Goal: Transaction & Acquisition: Purchase product/service

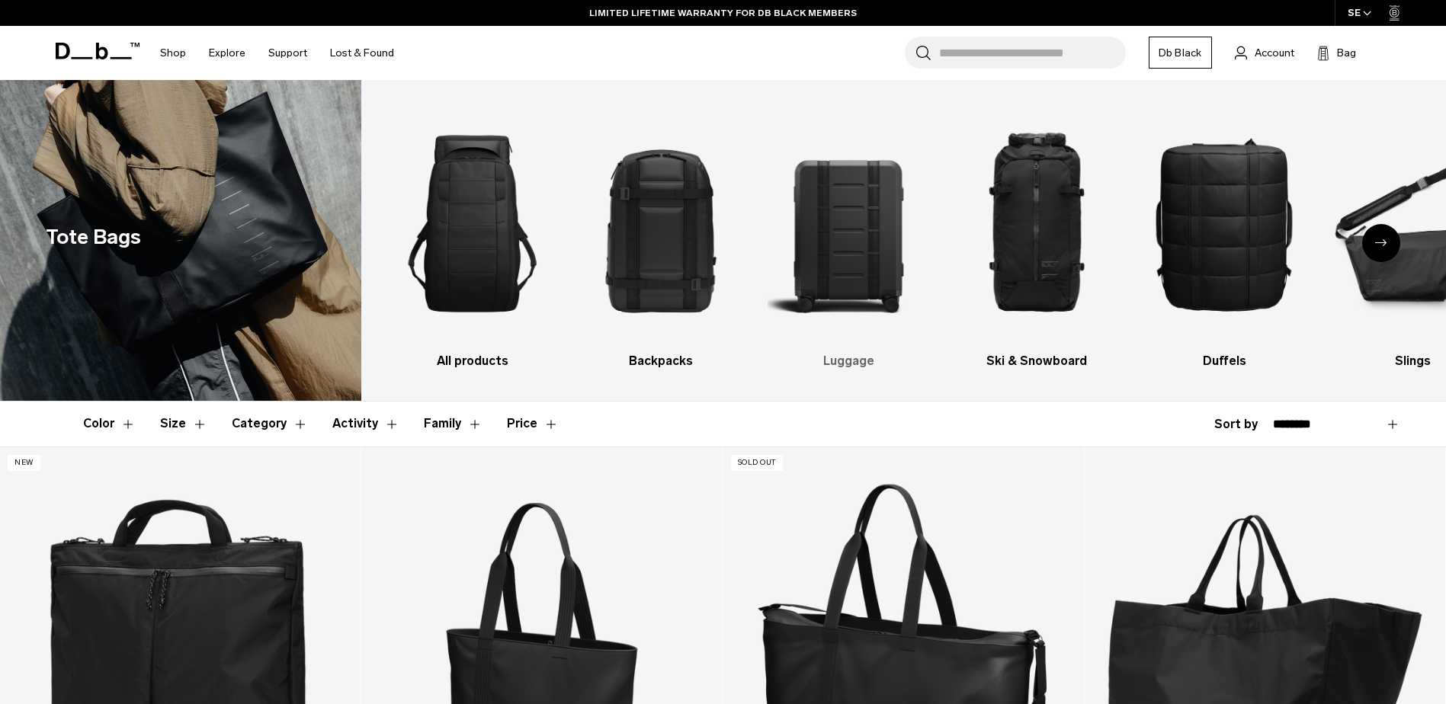
click at [831, 261] on img "3 / 10" at bounding box center [848, 224] width 162 height 242
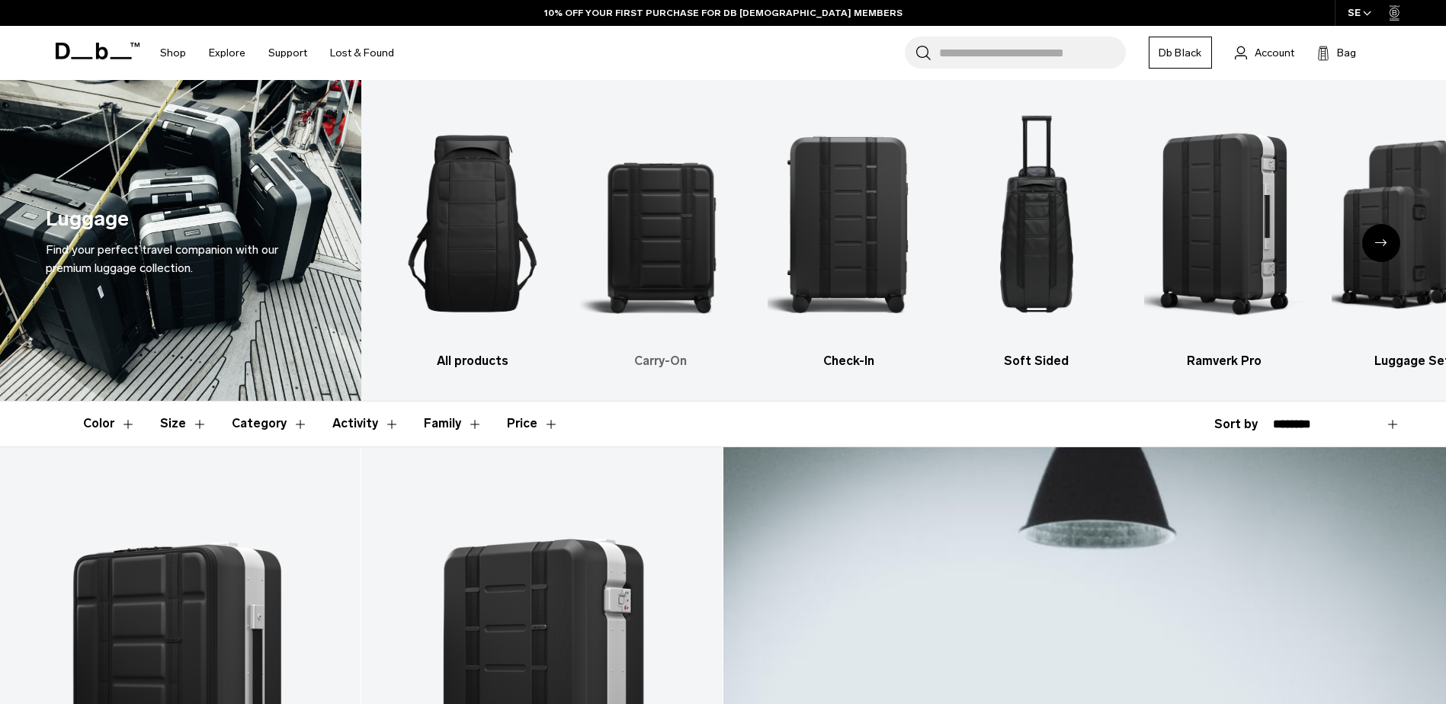
click at [649, 273] on img "2 / 6" at bounding box center [661, 224] width 162 height 242
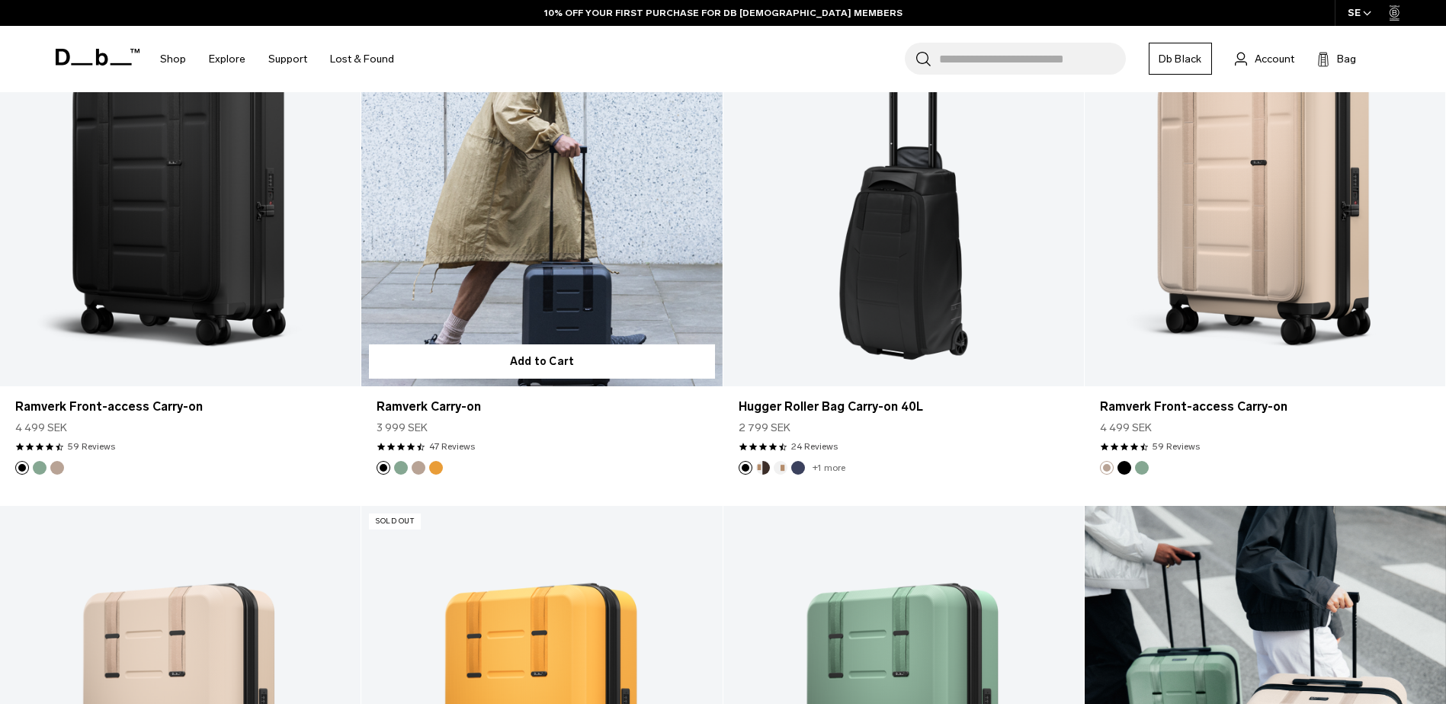
scroll to position [991, 0]
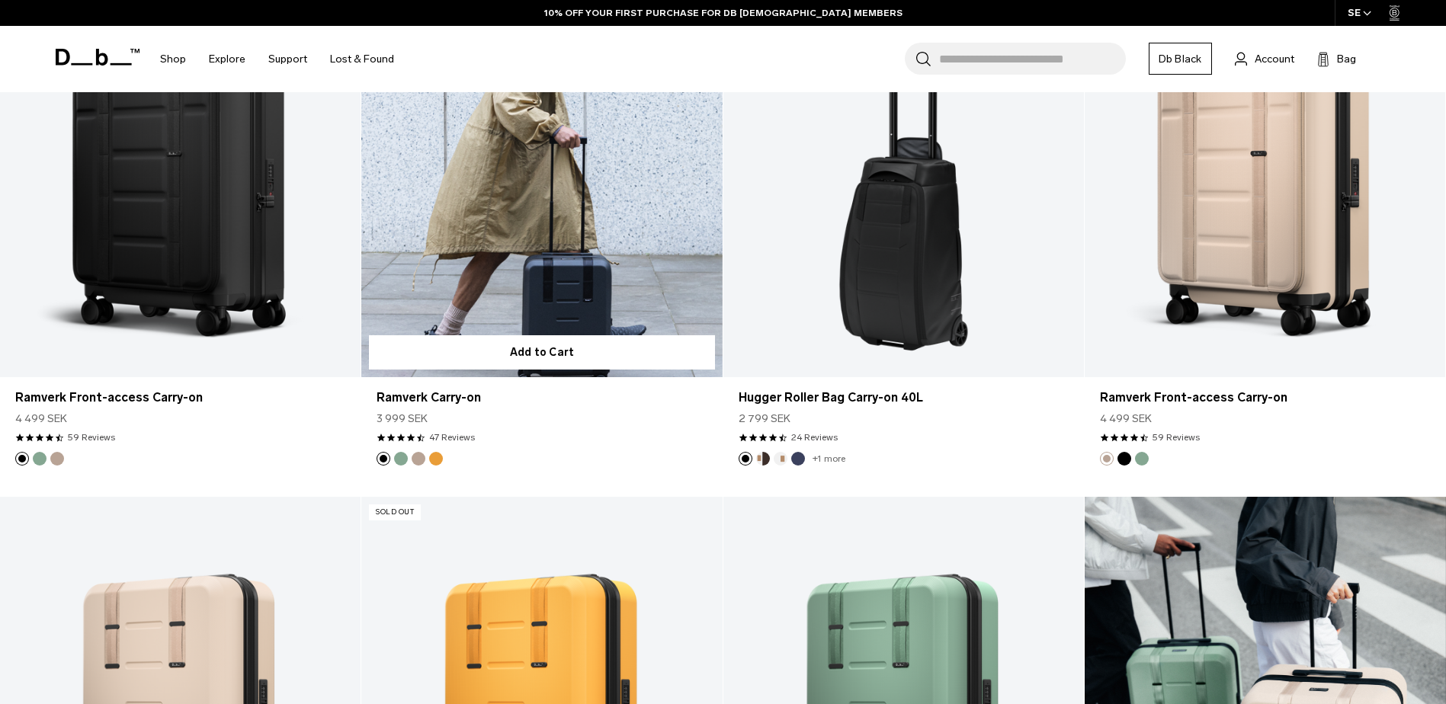
click at [558, 216] on link "Ramverk Carry-on" at bounding box center [541, 177] width 360 height 401
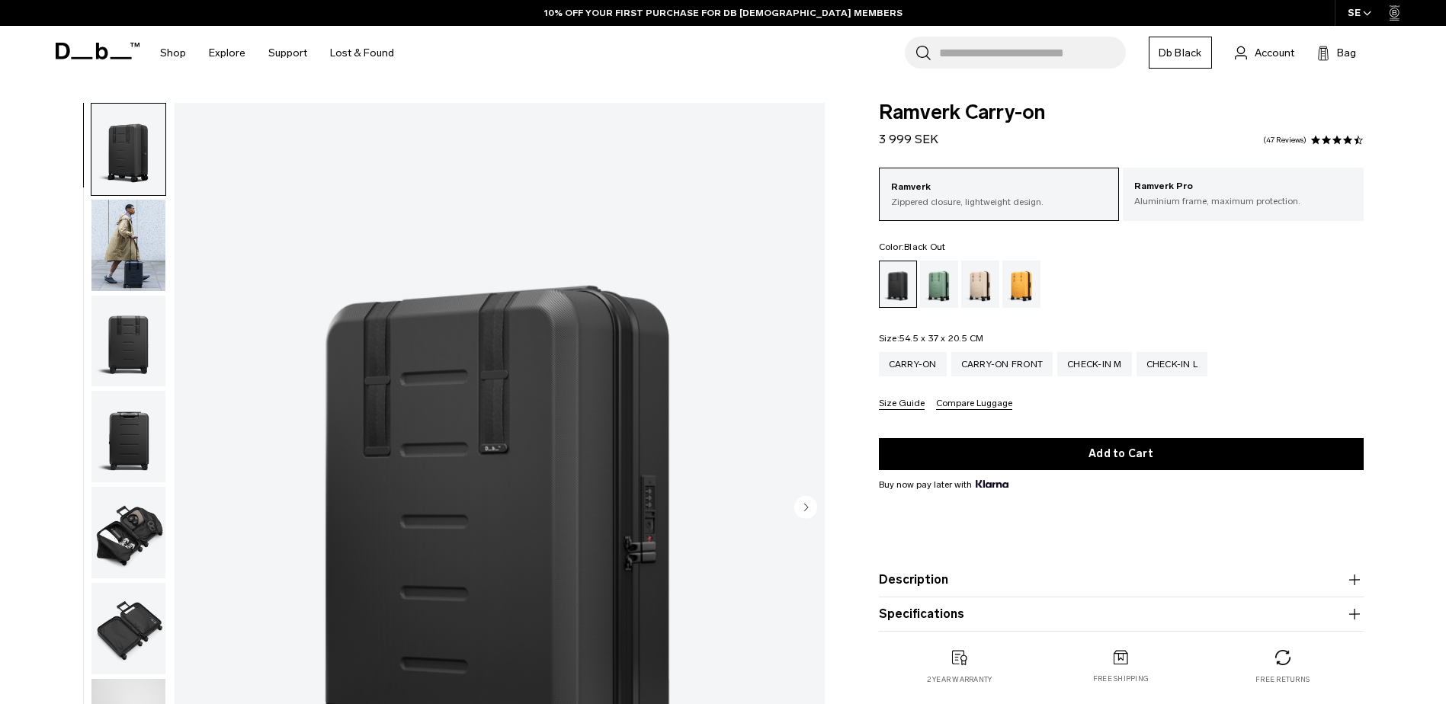
click at [126, 439] on img "button" at bounding box center [128, 436] width 74 height 91
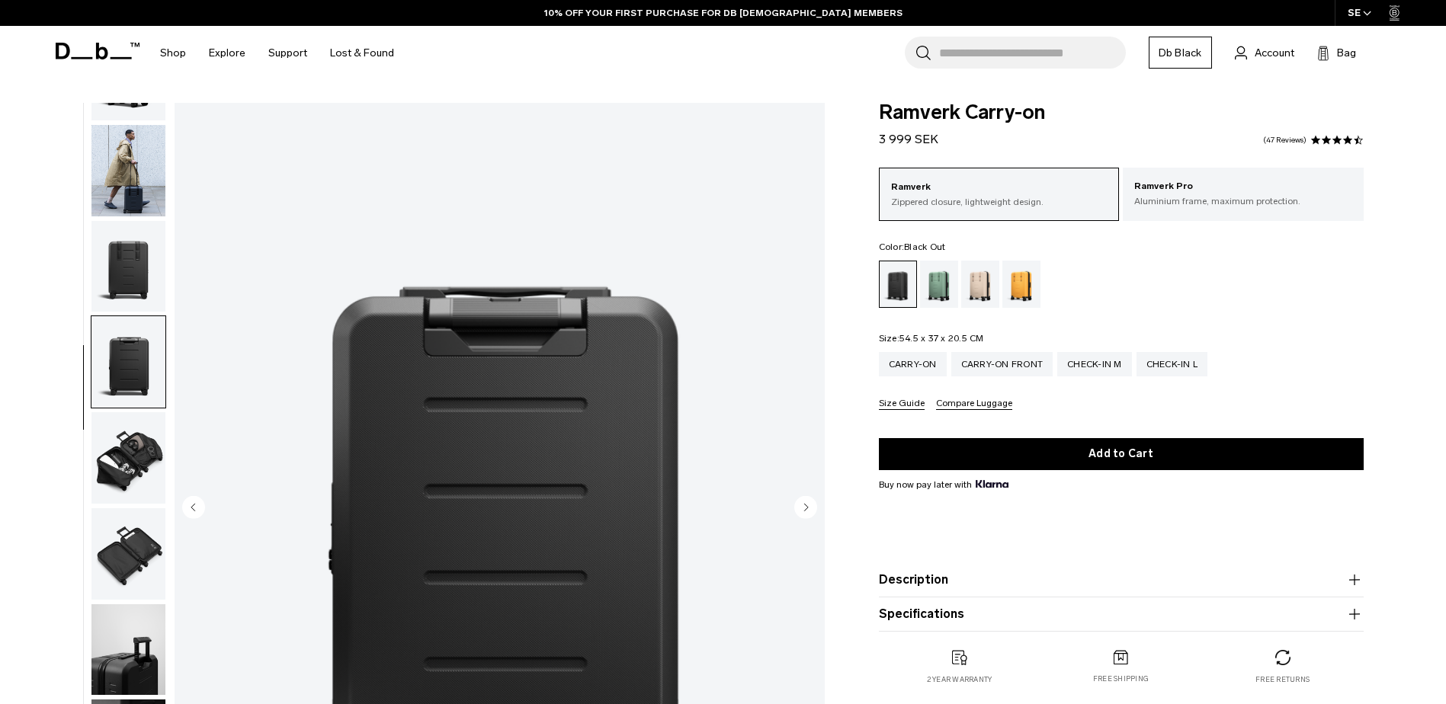
scroll to position [144, 0]
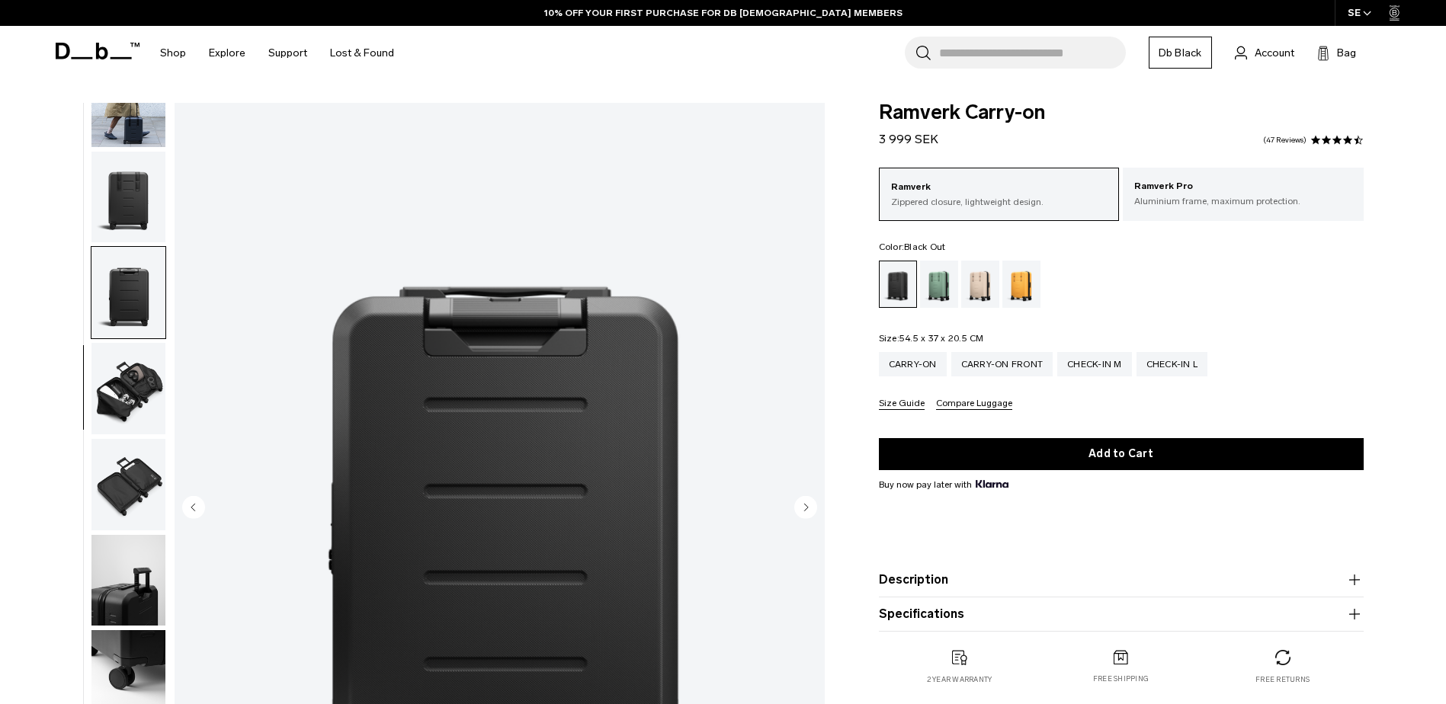
click at [125, 576] on img "button" at bounding box center [128, 580] width 74 height 91
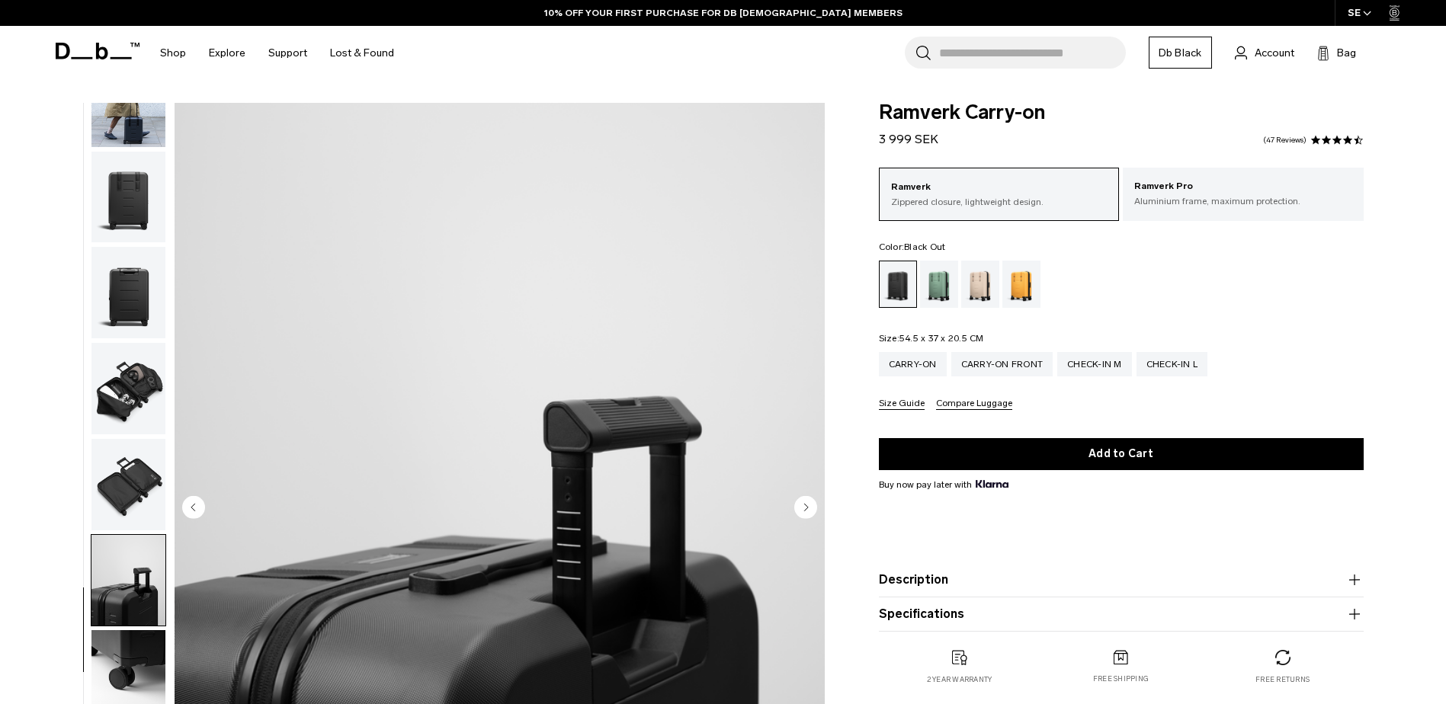
click at [131, 207] on img "button" at bounding box center [128, 197] width 74 height 91
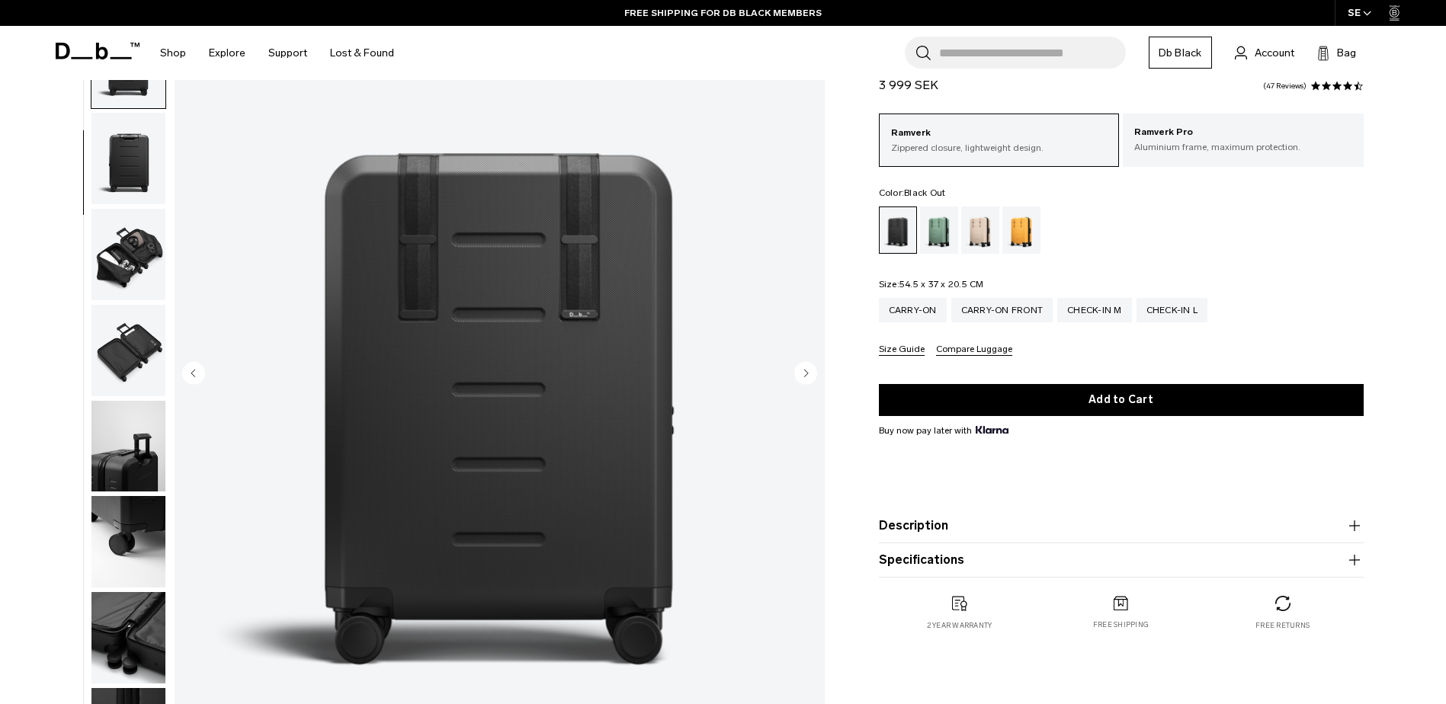
scroll to position [152, 0]
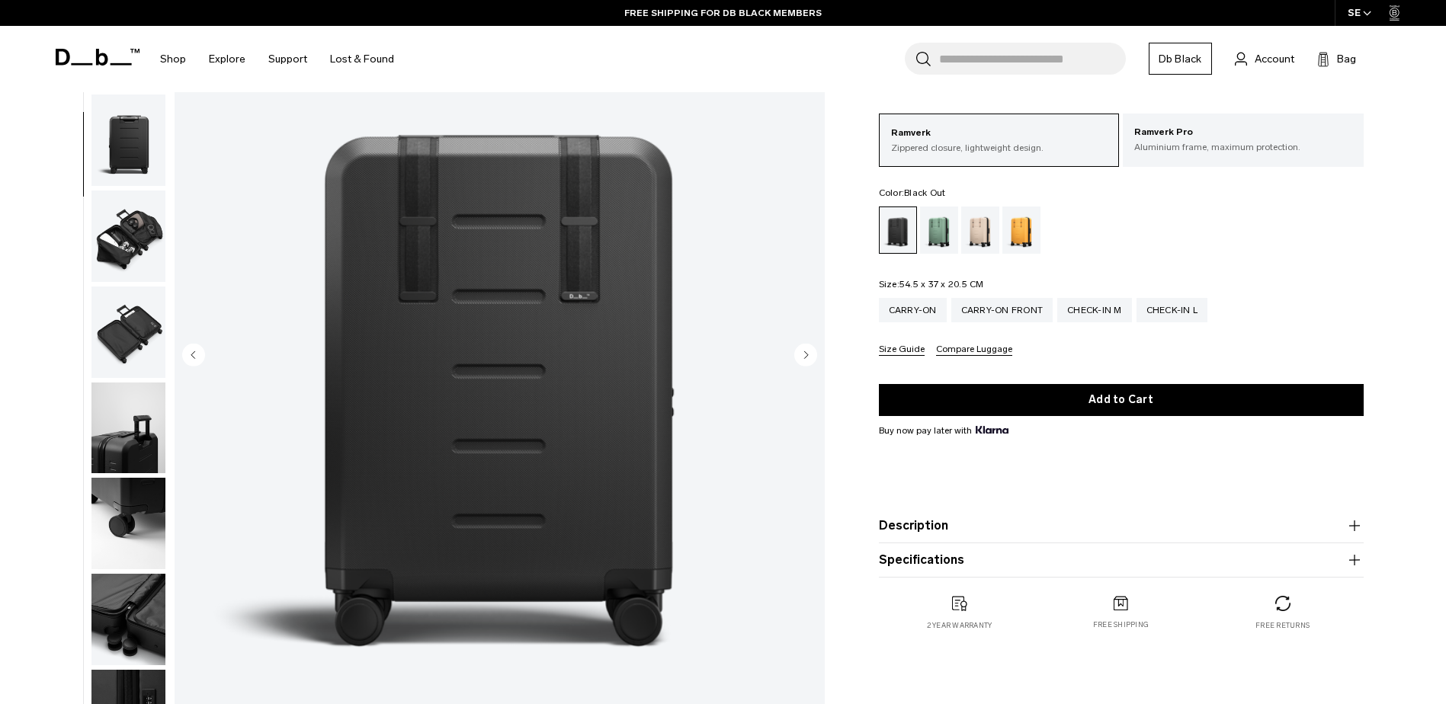
click at [797, 357] on circle "Next slide" at bounding box center [805, 354] width 23 height 23
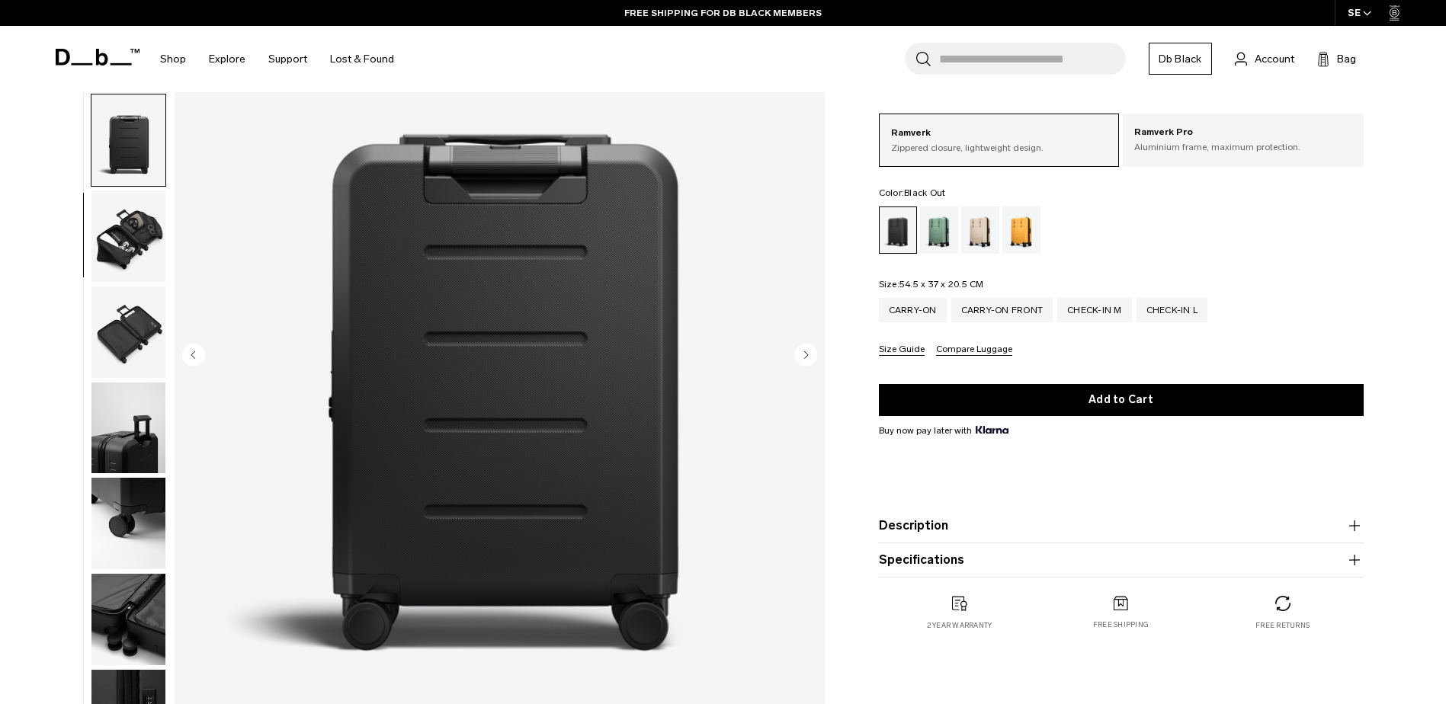
click at [803, 357] on circle "Next slide" at bounding box center [805, 354] width 23 height 23
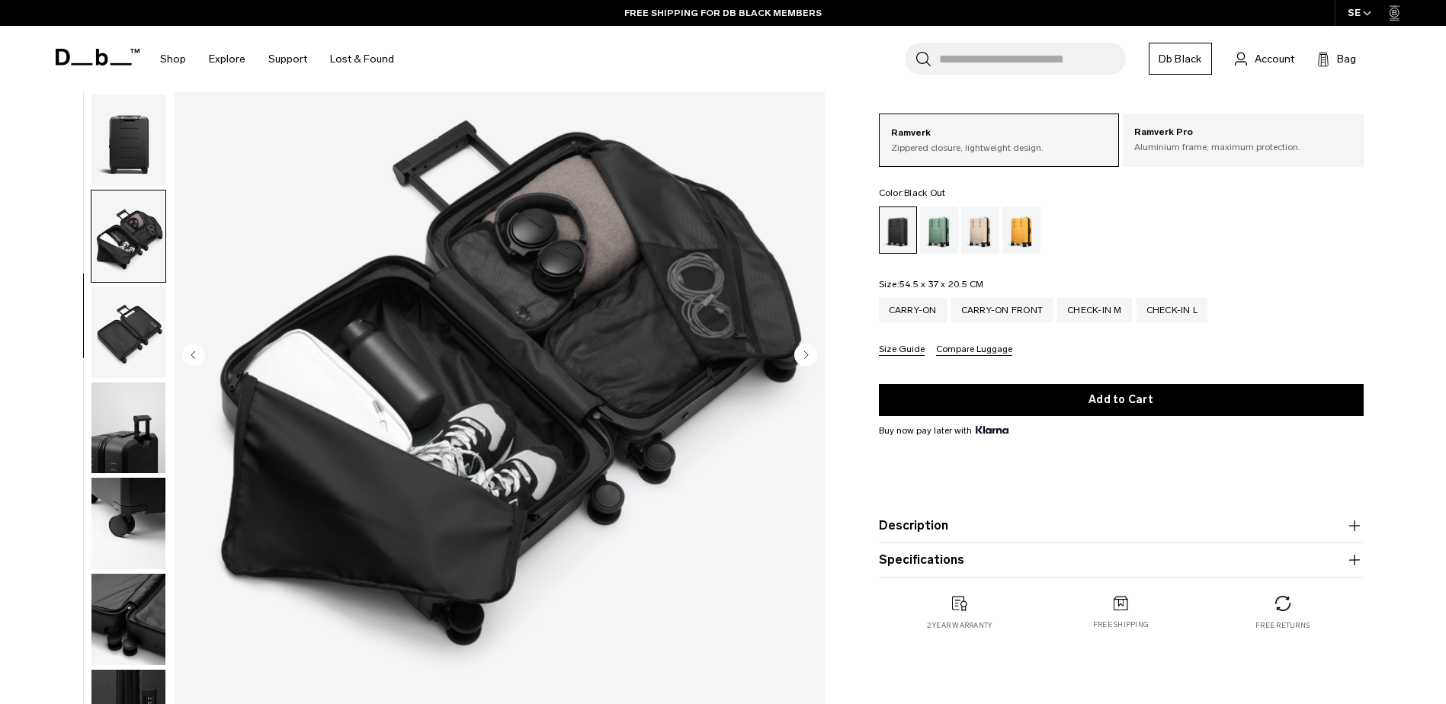
click at [803, 358] on circle "Next slide" at bounding box center [805, 354] width 23 height 23
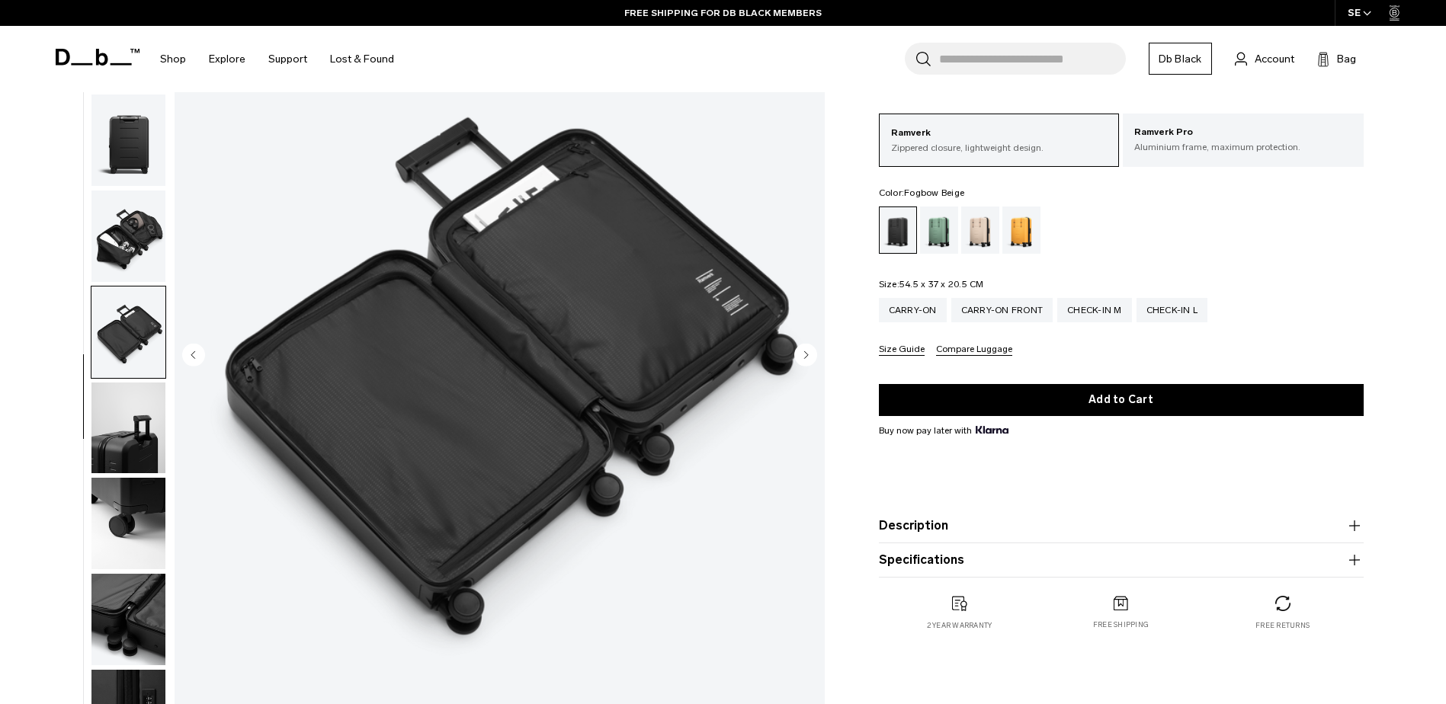
click at [975, 224] on div "Fogbow Beige" at bounding box center [980, 230] width 39 height 47
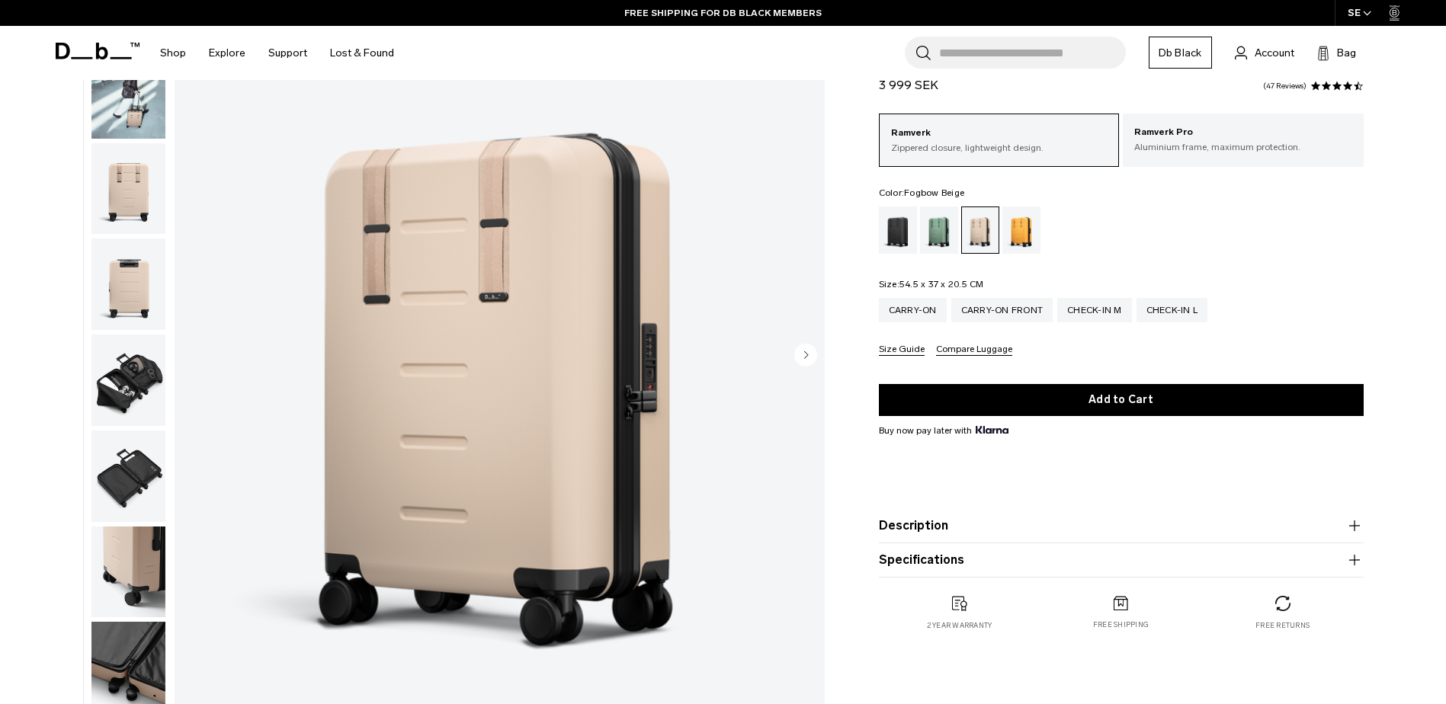
click at [118, 105] on img "button" at bounding box center [128, 92] width 74 height 91
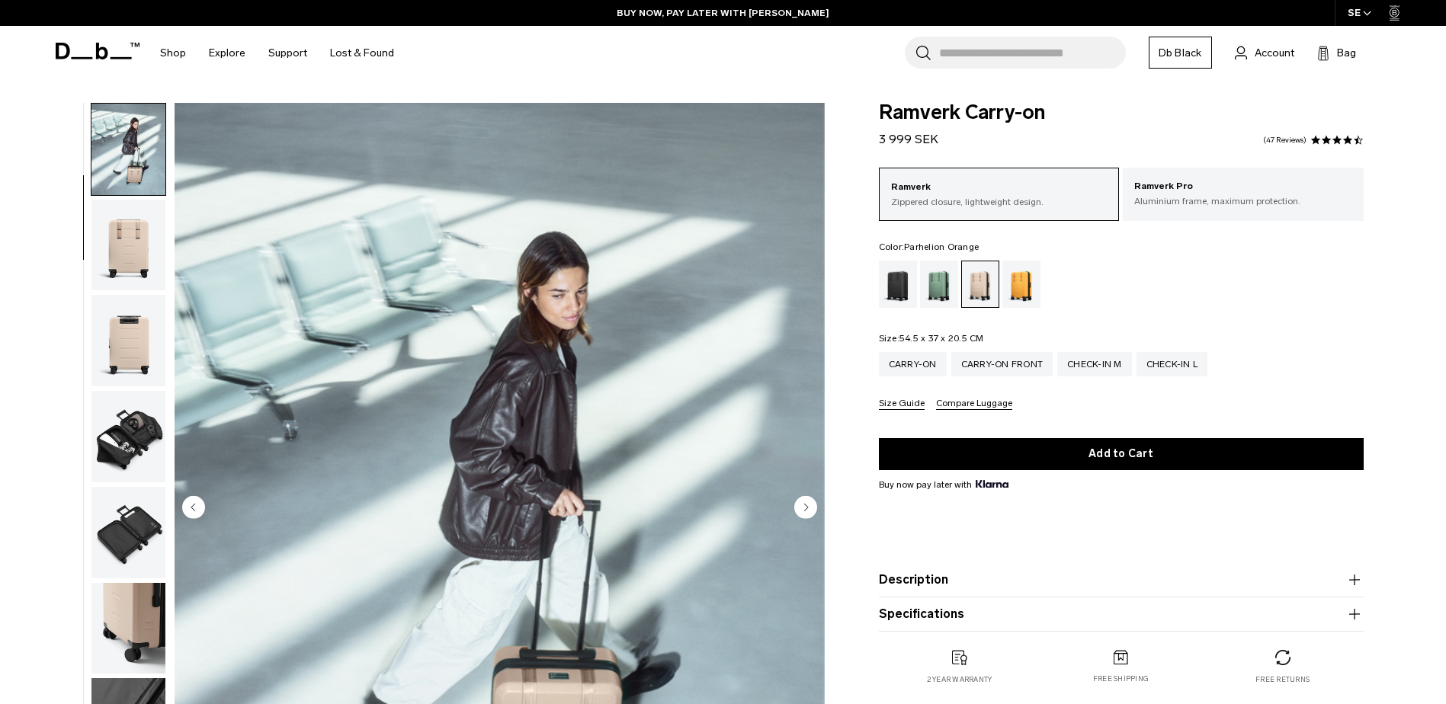
click at [1032, 290] on div "Parhelion Orange" at bounding box center [1021, 284] width 39 height 47
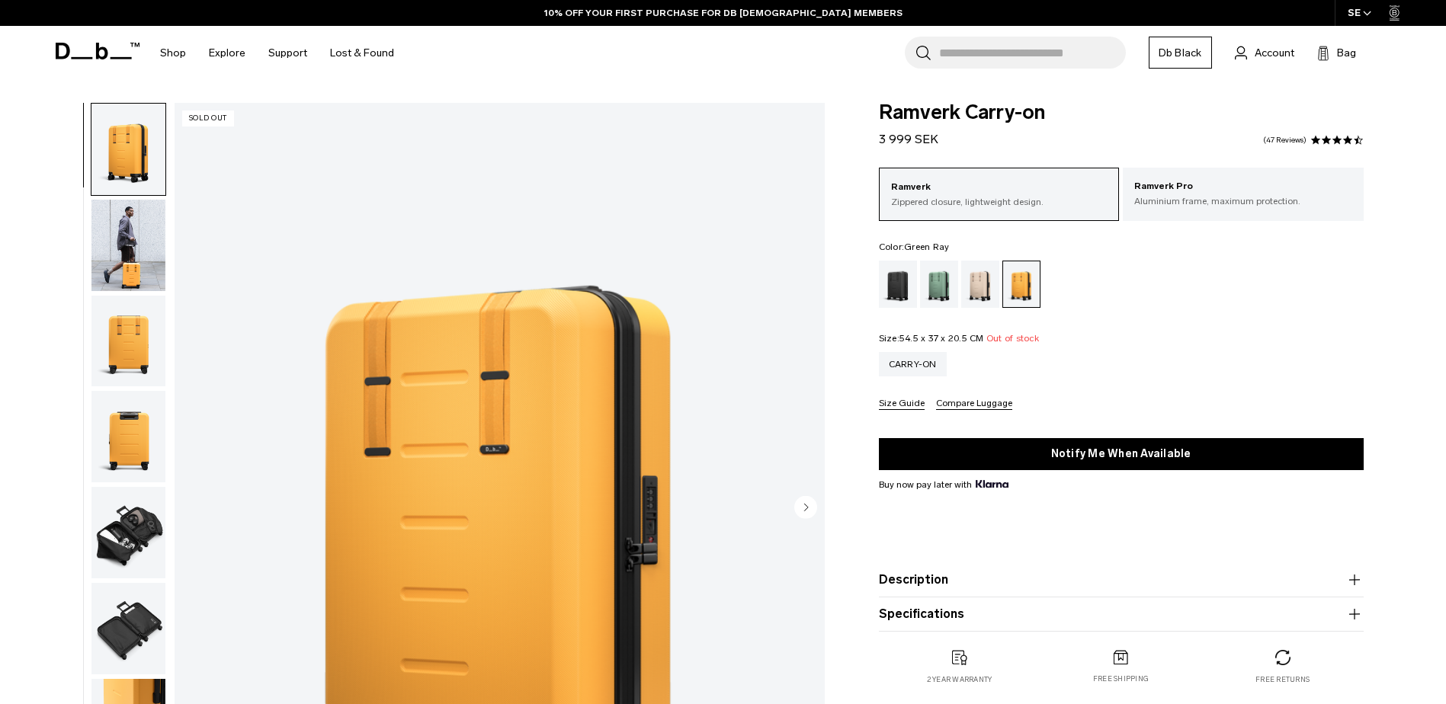
click at [937, 274] on div "Green Ray" at bounding box center [939, 284] width 39 height 47
